Goal: Find specific page/section: Find specific page/section

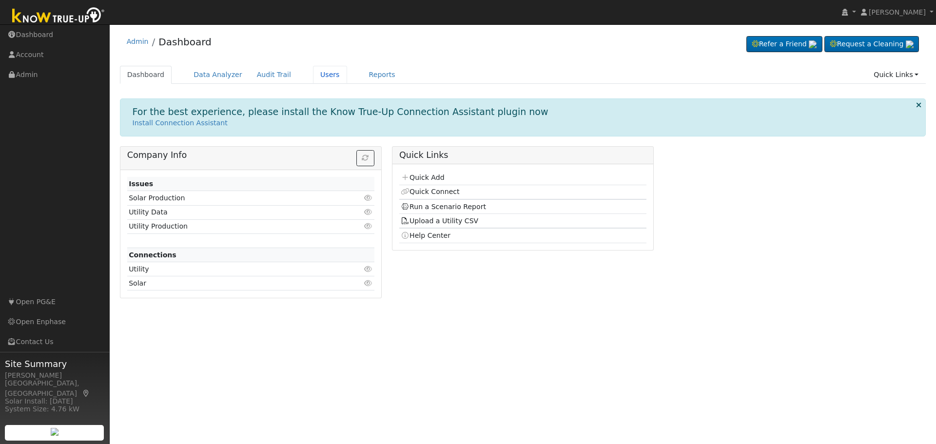
click at [313, 71] on link "Users" at bounding box center [330, 75] width 34 height 18
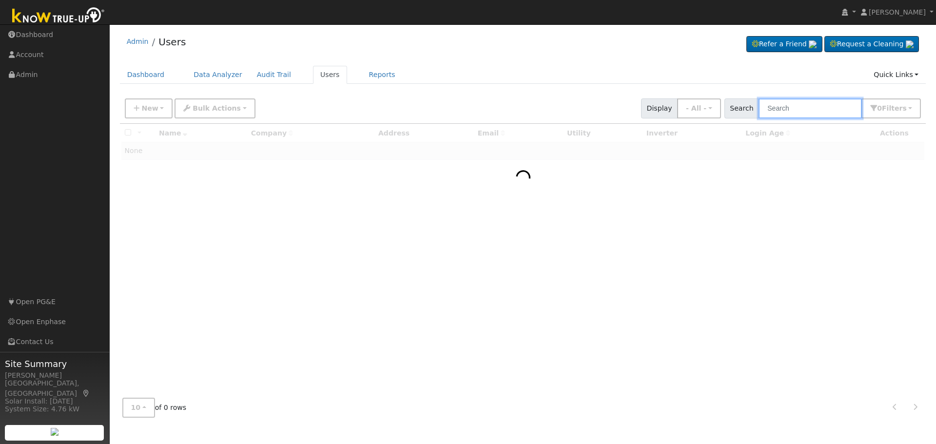
click at [820, 108] on input "text" at bounding box center [810, 108] width 103 height 20
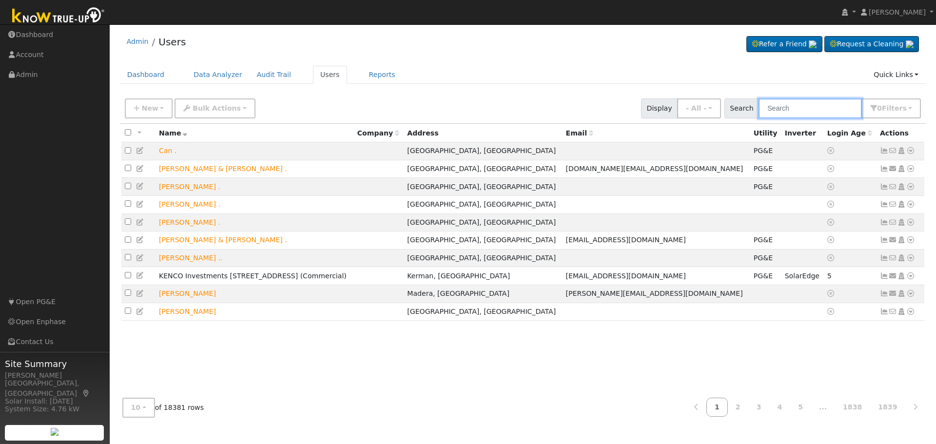
paste input "[STREET_ADDRESS]"
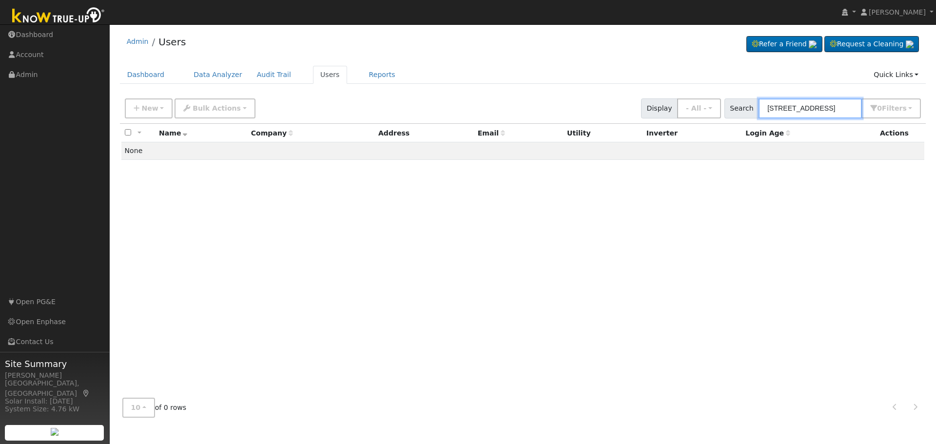
scroll to position [0, 59]
drag, startPoint x: 807, startPoint y: 109, endPoint x: 898, endPoint y: 104, distance: 90.3
click at [898, 104] on div "Search [STREET_ADDRESS] 0 Filter s My accounts Role Show - All - Show Leads Adm…" at bounding box center [823, 108] width 197 height 20
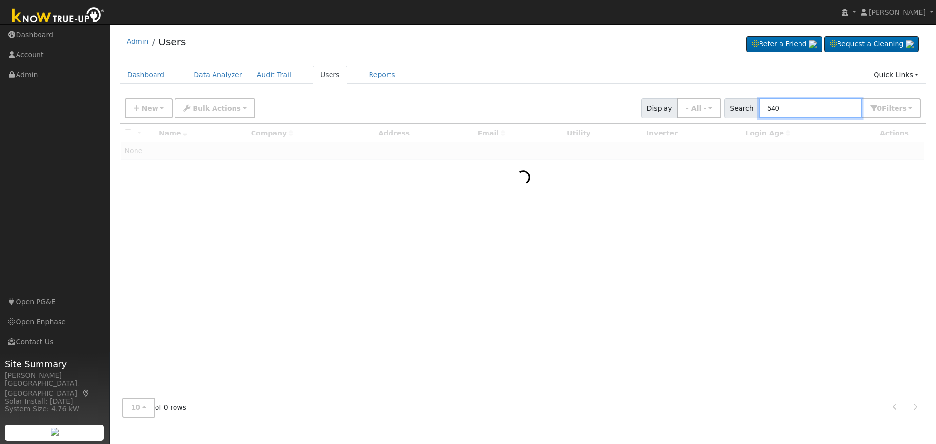
type input "540"
click at [793, 106] on input "540" at bounding box center [810, 108] width 103 height 20
paste input "[PERSON_NAME]-"
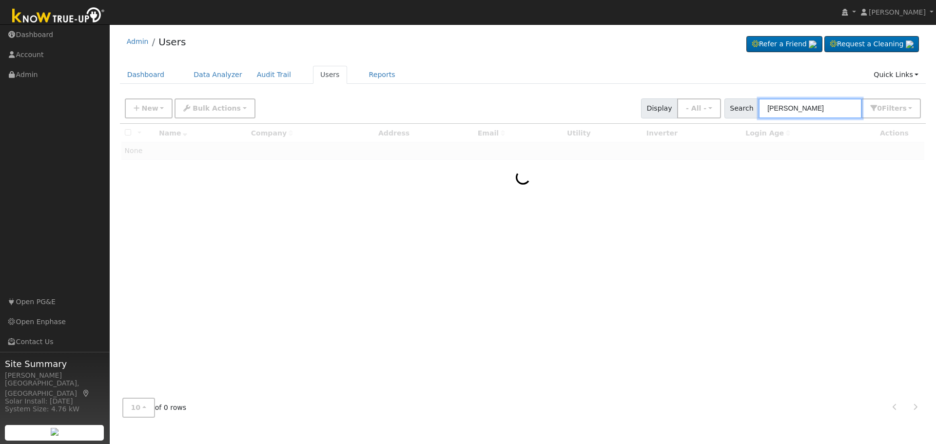
type input "[PERSON_NAME]"
